Goal: Transaction & Acquisition: Book appointment/travel/reservation

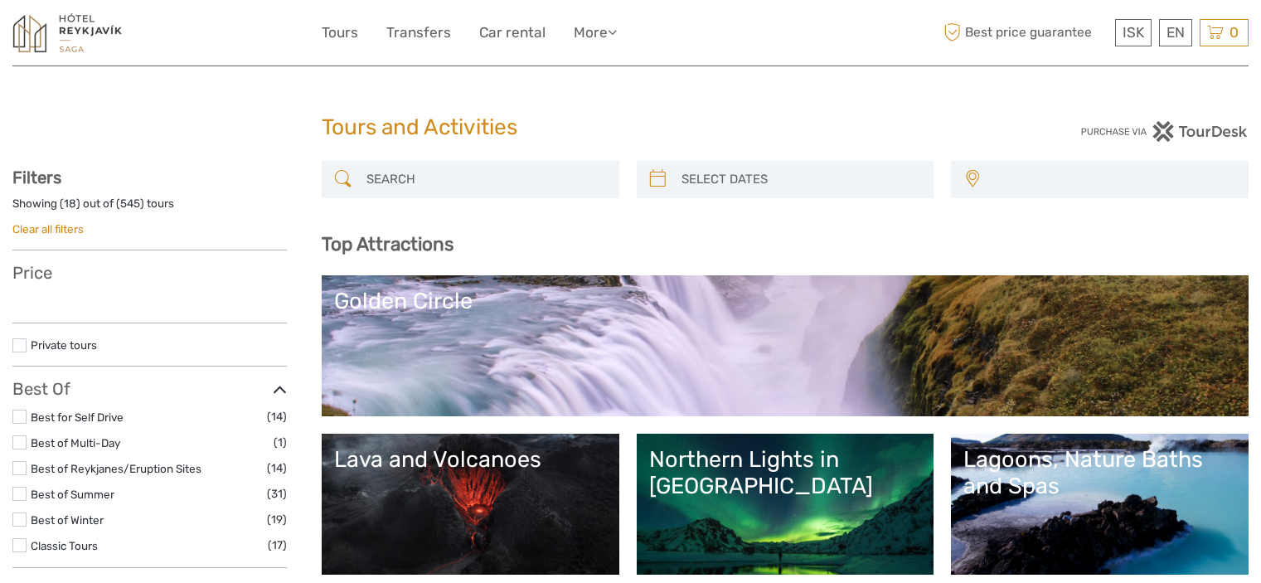
select select
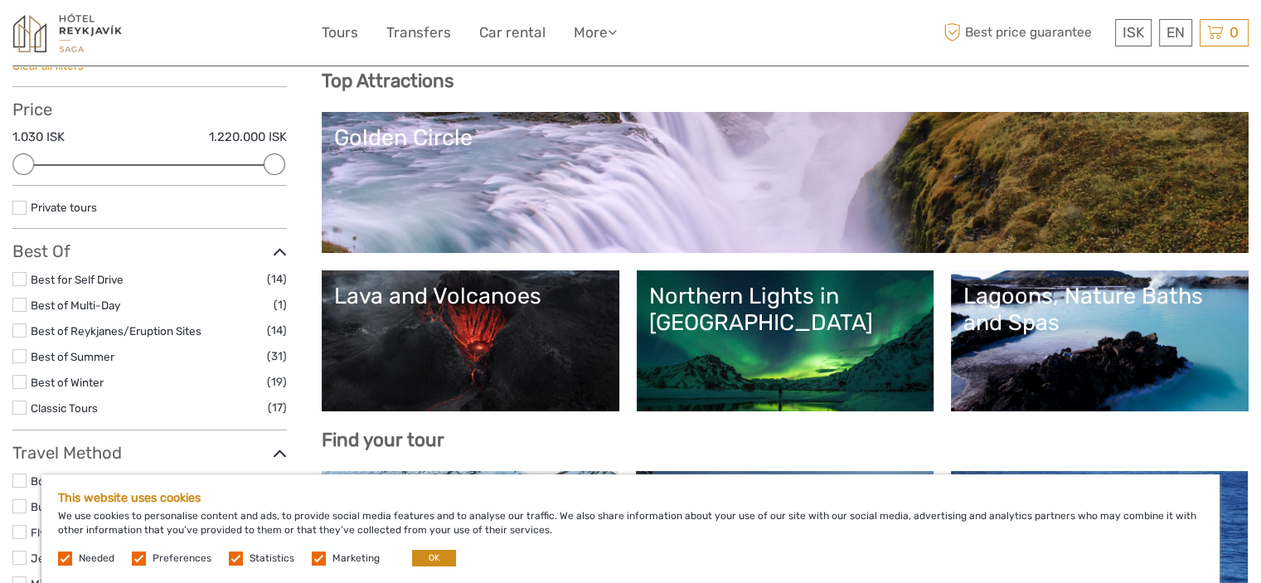
scroll to position [166, 0]
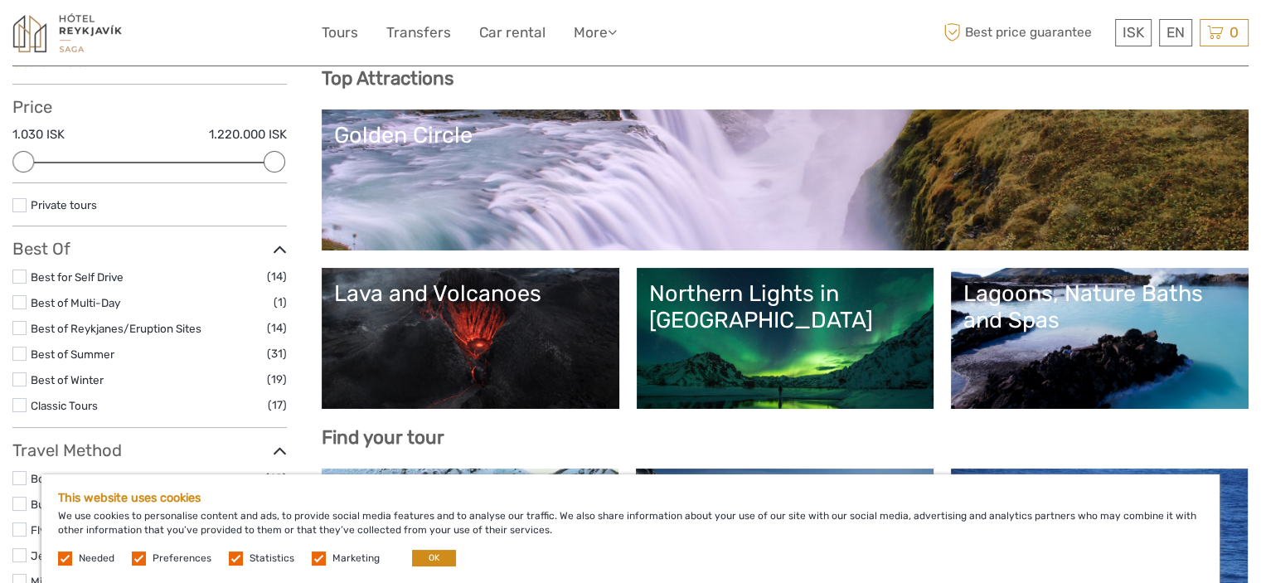
click at [440, 132] on div "Golden Circle" at bounding box center [785, 135] width 902 height 27
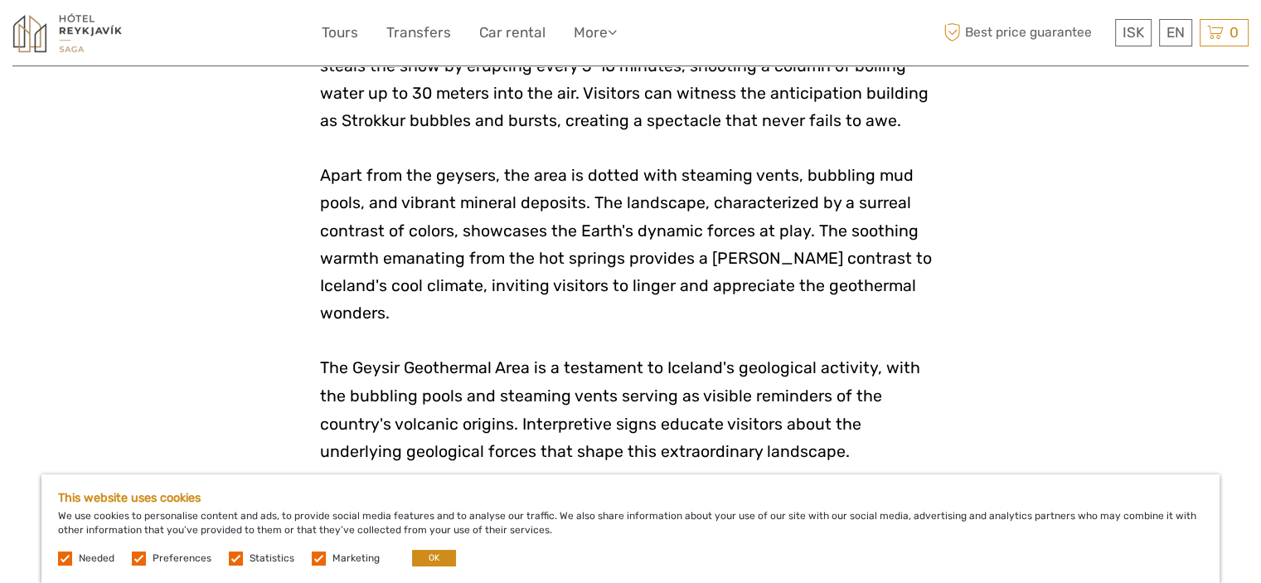
scroll to position [2819, 0]
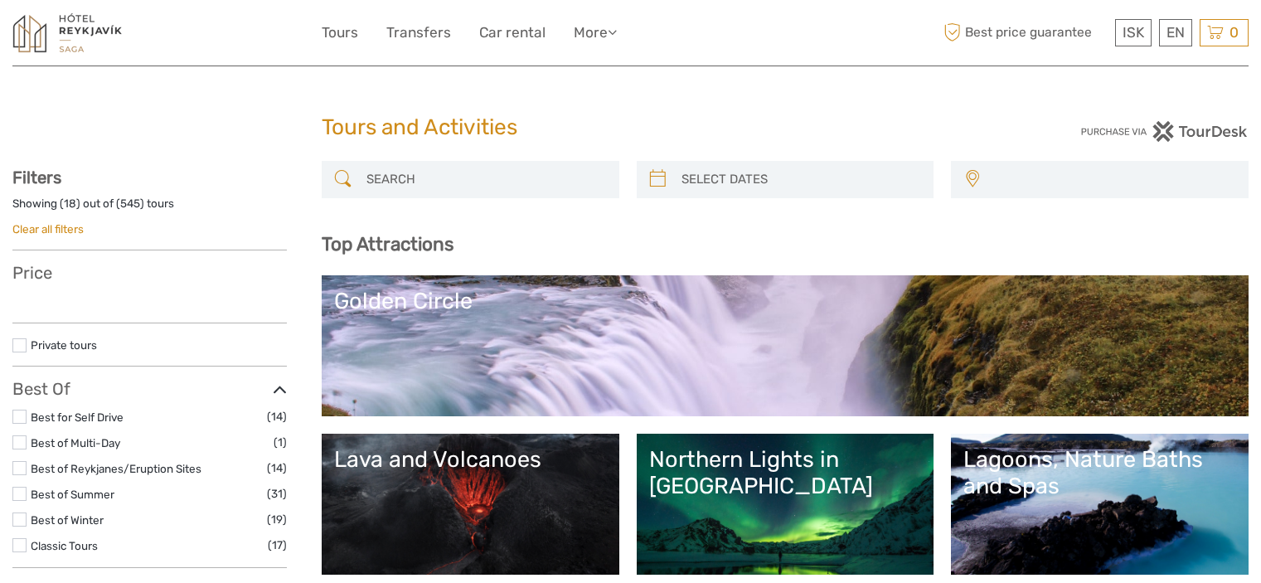
select select
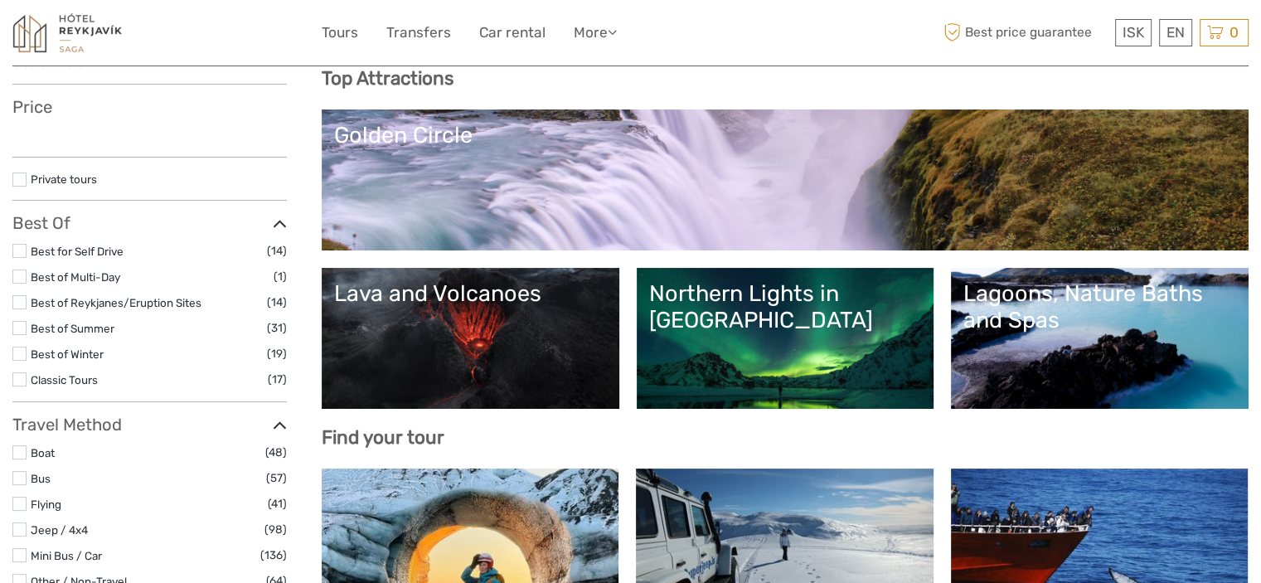
scroll to position [166, 0]
select select
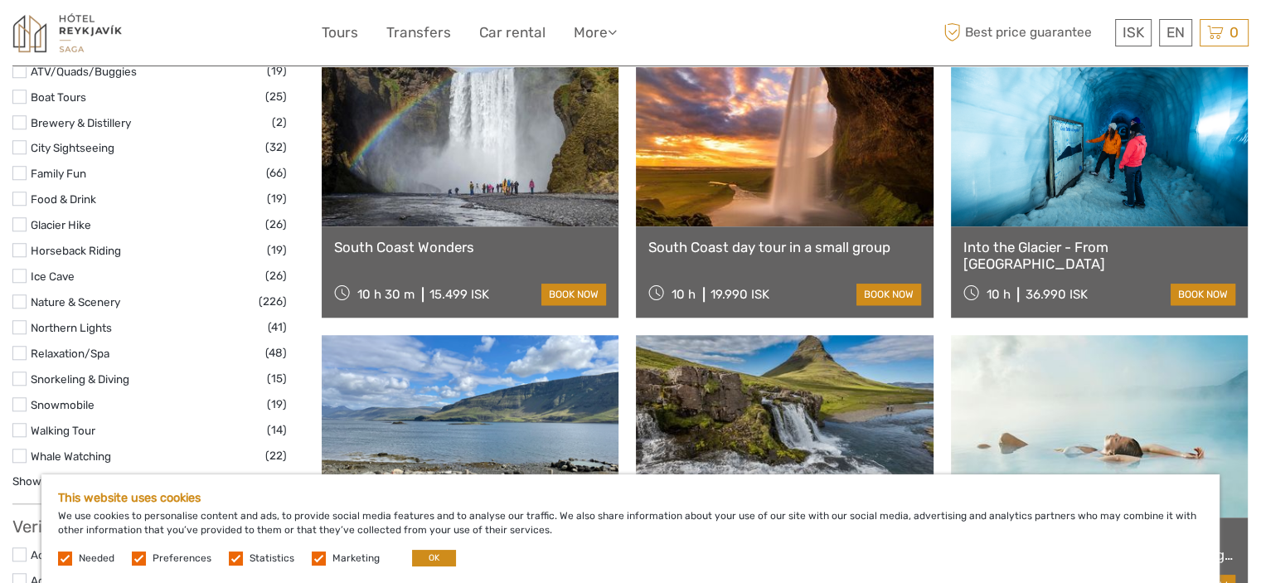
scroll to position [1492, 0]
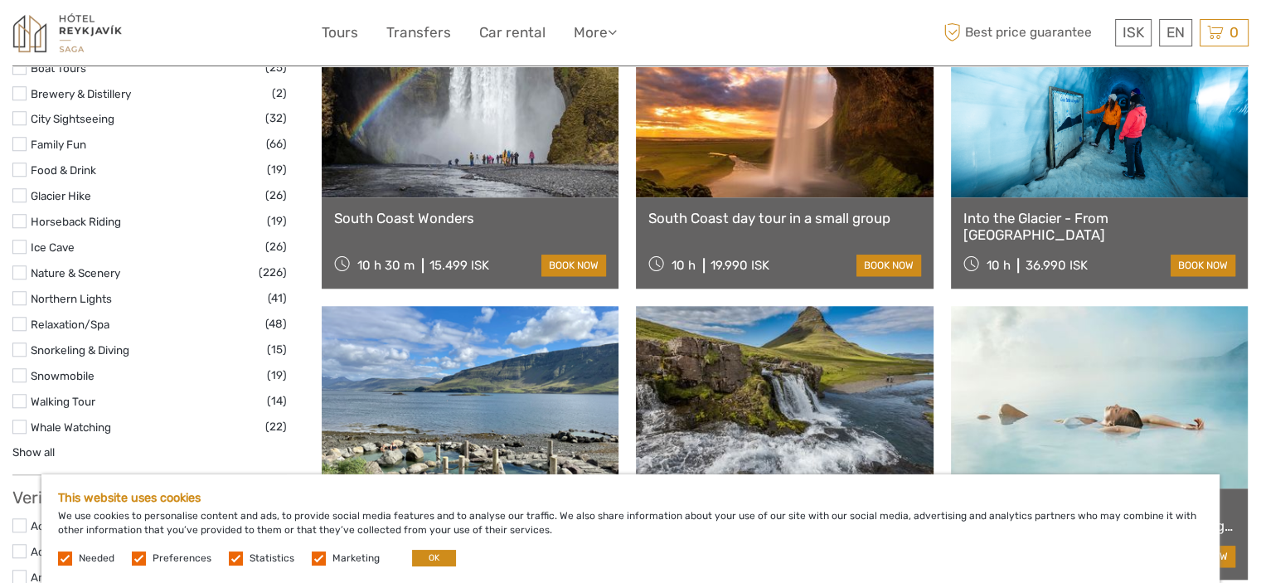
click at [23, 245] on label at bounding box center [19, 247] width 14 height 14
click at [0, 0] on input "checkbox" at bounding box center [0, 0] width 0 height 0
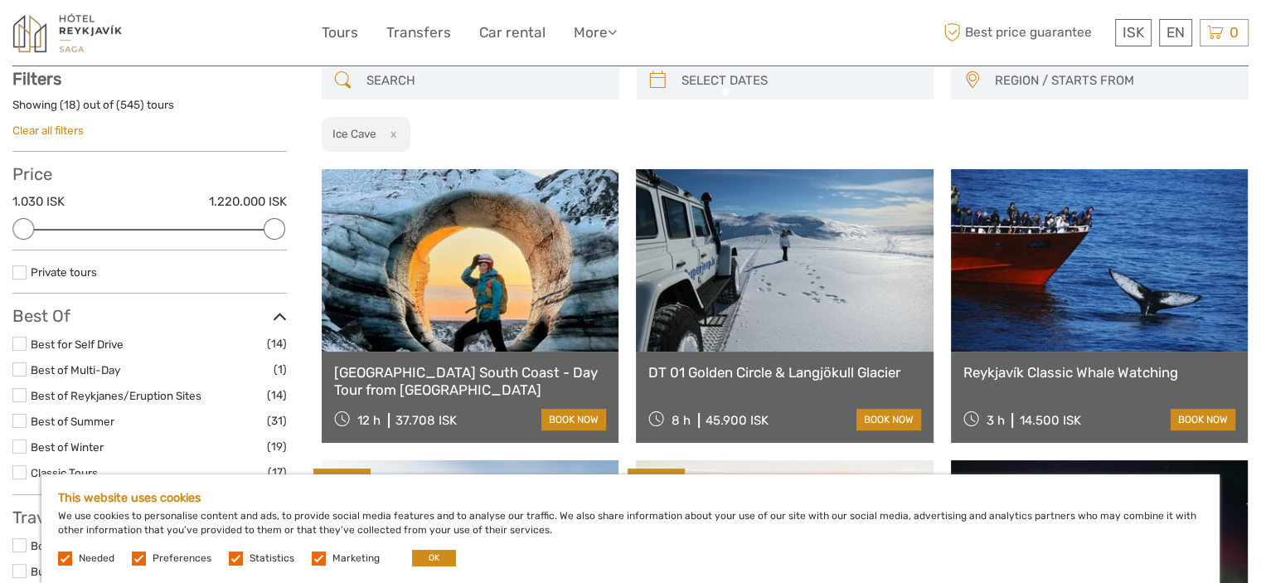
scroll to position [94, 0]
